Goal: Task Accomplishment & Management: Manage account settings

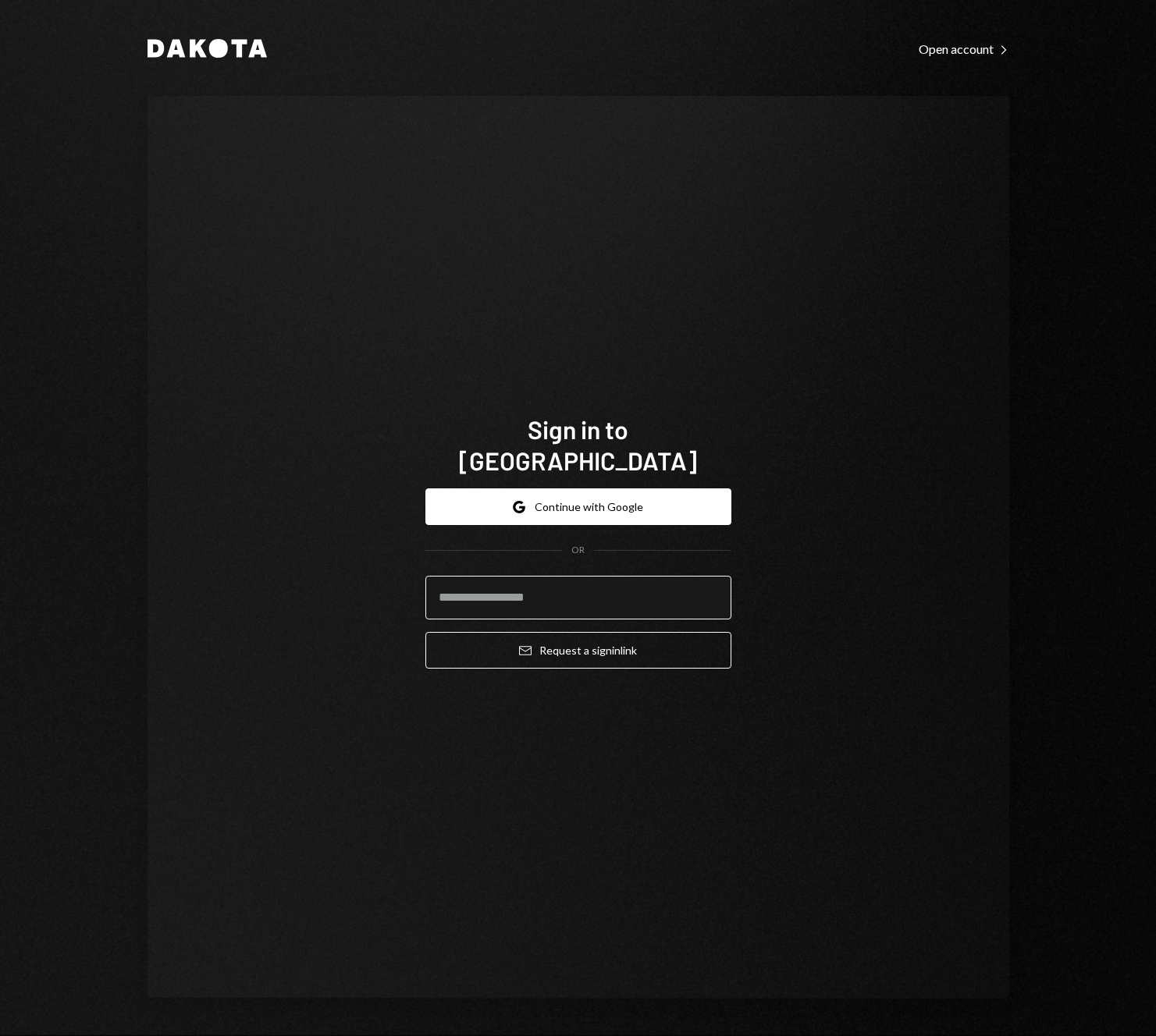
click at [594, 576] on input "email" at bounding box center [578, 598] width 306 height 44
click at [703, 418] on div "Sign in to Dakota Google Continue with Google OR Email Request a sign in link" at bounding box center [578, 547] width 343 height 393
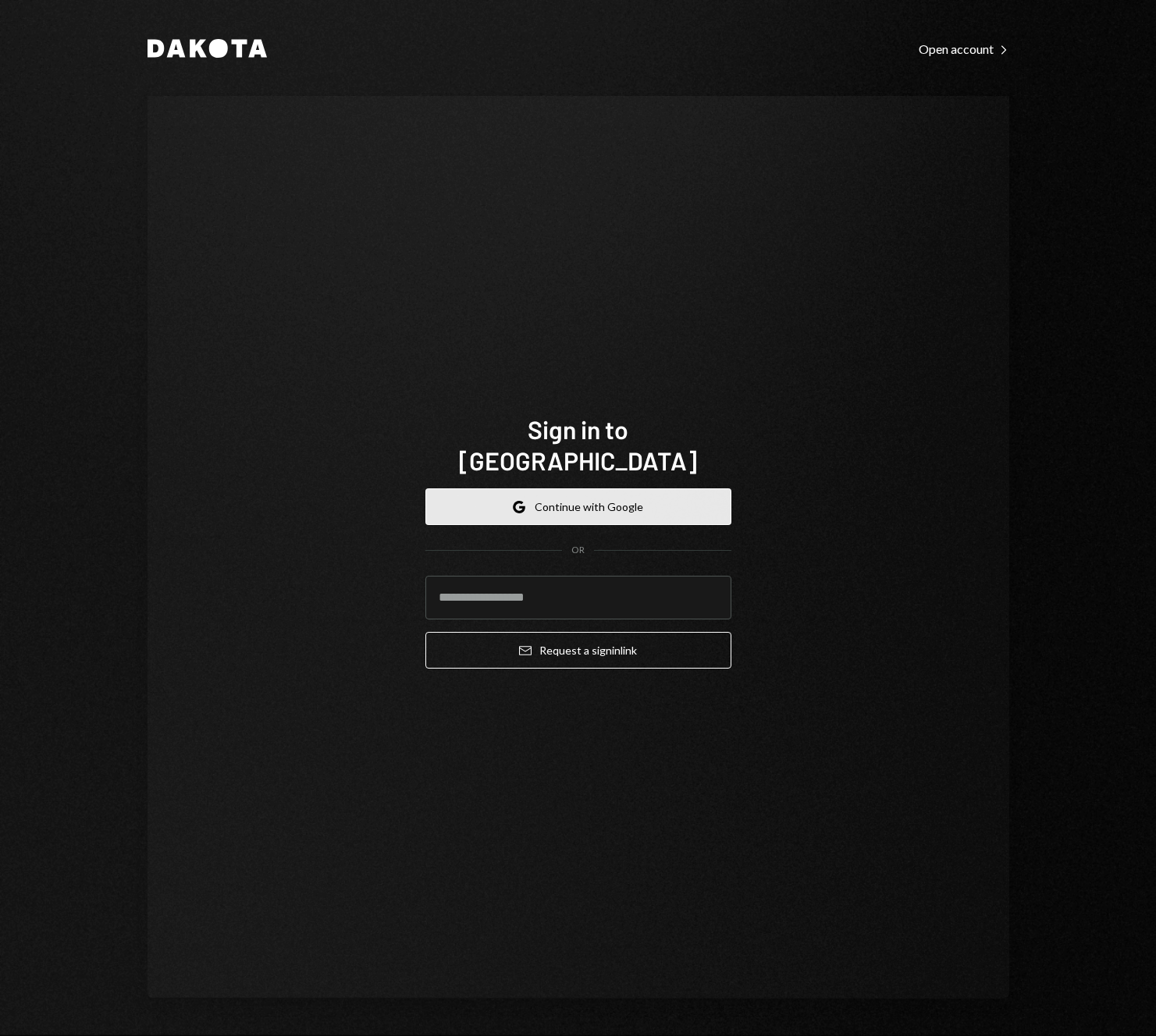
click at [652, 492] on button "Google Continue with Google" at bounding box center [578, 507] width 306 height 37
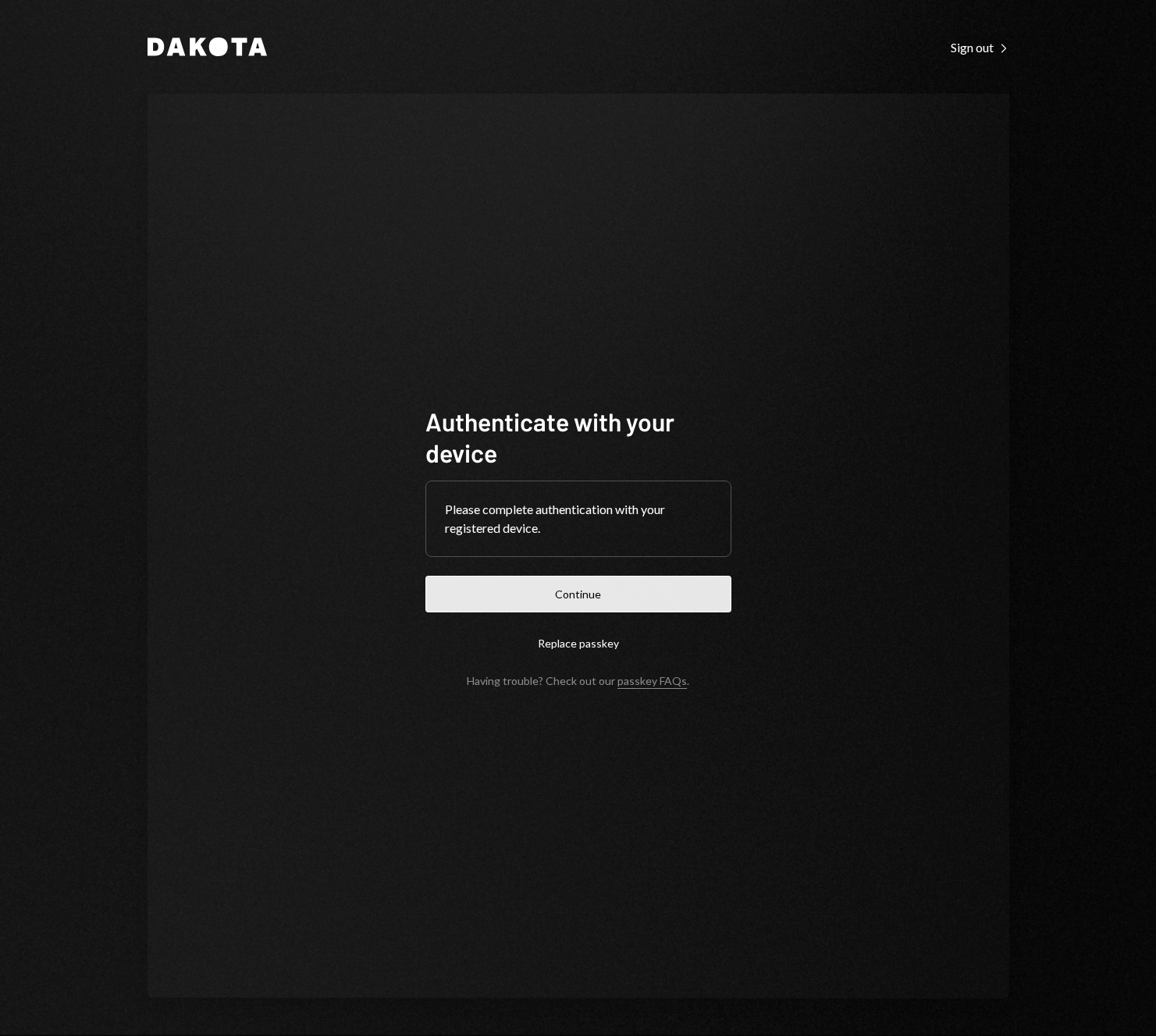
click at [646, 585] on button "Continue" at bounding box center [578, 594] width 306 height 37
